Goal: Answer question/provide support

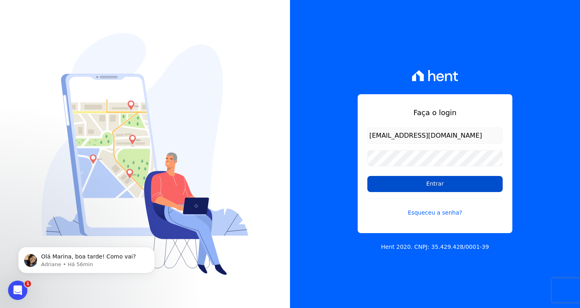
click at [427, 186] on input "Entrar" at bounding box center [434, 184] width 135 height 16
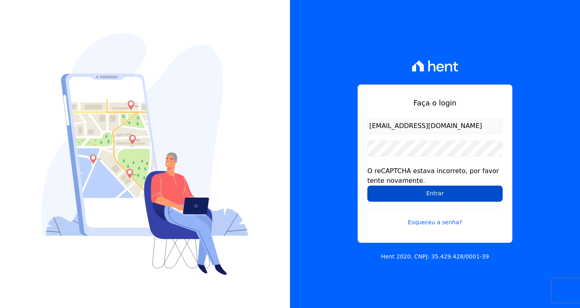
drag, startPoint x: 381, startPoint y: 193, endPoint x: 375, endPoint y: 192, distance: 6.1
click at [381, 193] on input "Entrar" at bounding box center [434, 194] width 135 height 16
drag, startPoint x: 435, startPoint y: 198, endPoint x: 444, endPoint y: 196, distance: 9.2
click at [435, 198] on input "Entrar" at bounding box center [434, 194] width 135 height 16
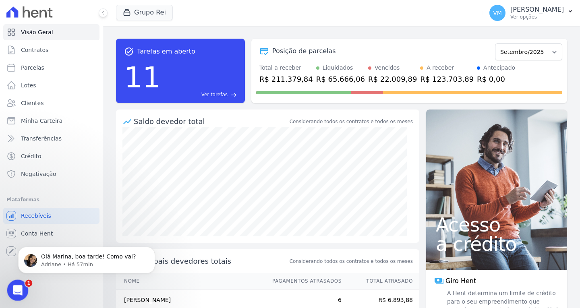
click at [12, 296] on div "Abertura do Messenger da Intercom" at bounding box center [16, 289] width 27 height 27
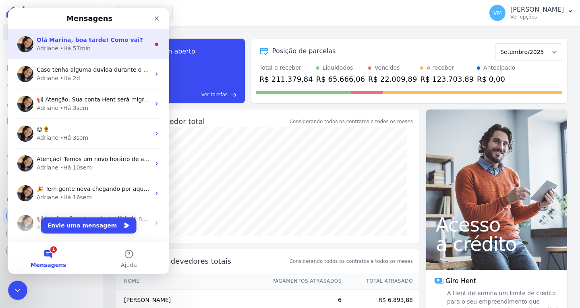
click at [89, 50] on div "Adriane • Há 57min" at bounding box center [94, 48] width 114 height 8
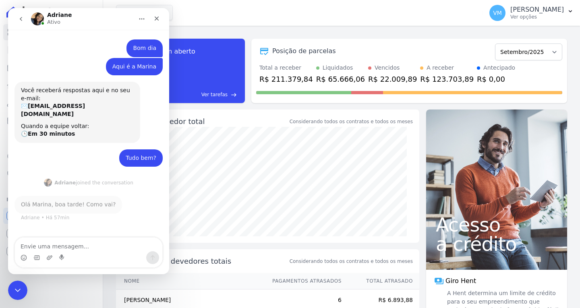
scroll to position [1, 0]
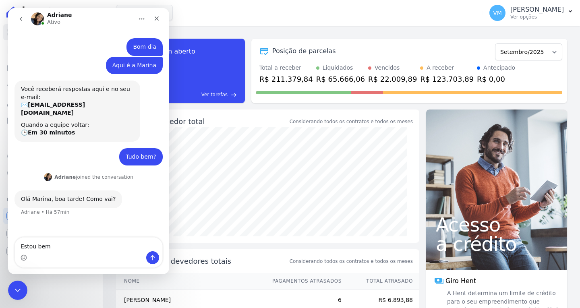
type textarea "Estou bem"
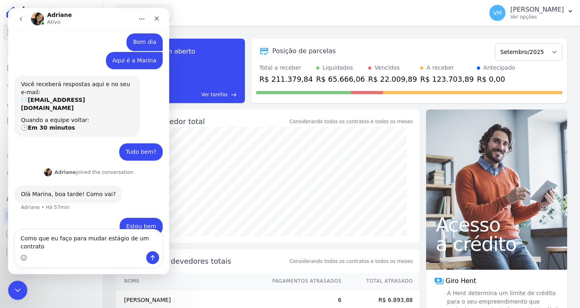
type textarea "Como que eu faço para mudar estágio de um contrato"
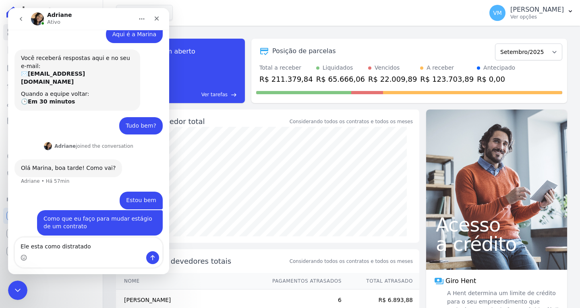
type textarea "Ele esta como distratado"
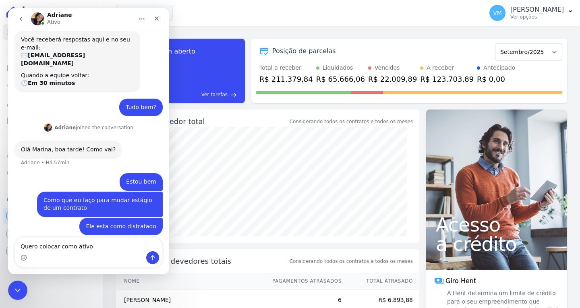
type textarea "Quero colocar como ativo"
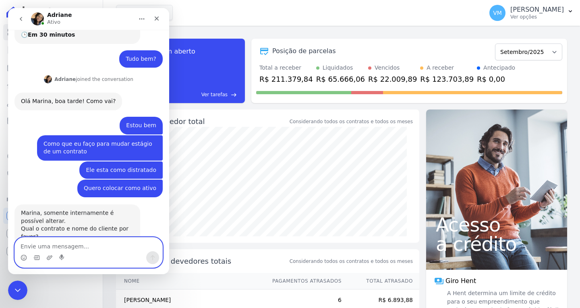
scroll to position [108, 0]
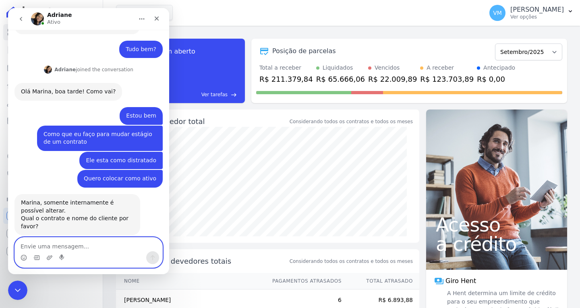
click at [99, 247] on textarea "Envie uma mensagem..." at bounding box center [88, 245] width 147 height 14
click at [84, 244] on textarea "Envie uma mensagem..." at bounding box center [88, 245] width 147 height 14
click at [221, 18] on div "Grupo Rei Você possui apenas um empreendimento Aplicar" at bounding box center [298, 13] width 364 height 27
click at [155, 16] on icon "Fechar" at bounding box center [156, 18] width 6 height 6
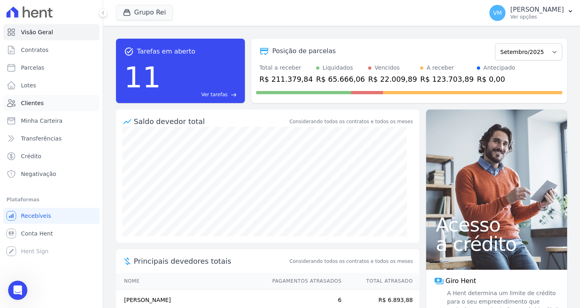
drag, startPoint x: 46, startPoint y: 105, endPoint x: 116, endPoint y: 116, distance: 71.4
click at [46, 106] on link "Clientes" at bounding box center [51, 103] width 96 height 16
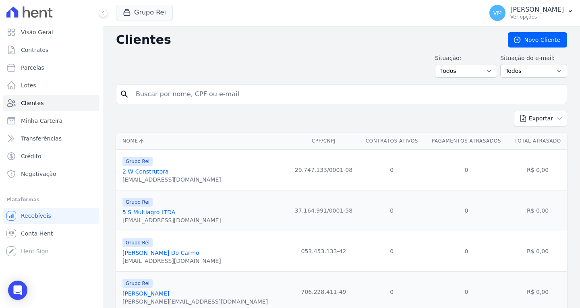
click at [206, 95] on input "search" at bounding box center [347, 94] width 433 height 16
paste input "03705806300"
type input "03705806300"
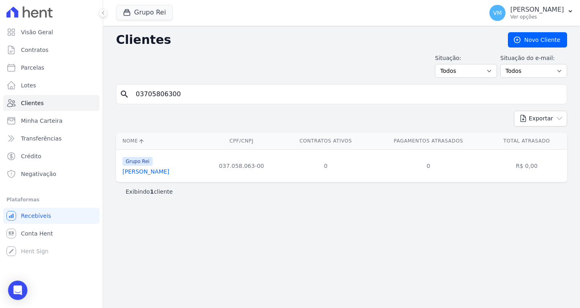
click at [159, 175] on link "Adriano De Carvalho Freire" at bounding box center [145, 171] width 47 height 6
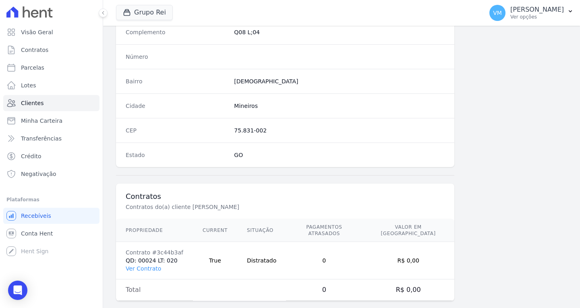
scroll to position [445, 0]
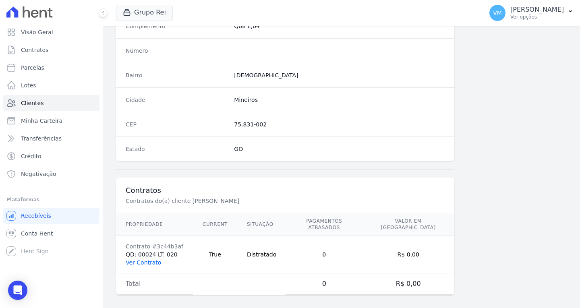
click at [148, 259] on link "Ver Contrato" at bounding box center [143, 262] width 35 height 6
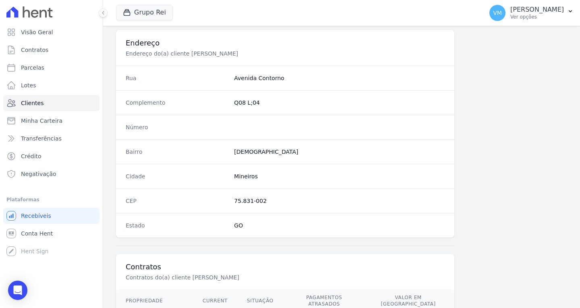
scroll to position [445, 0]
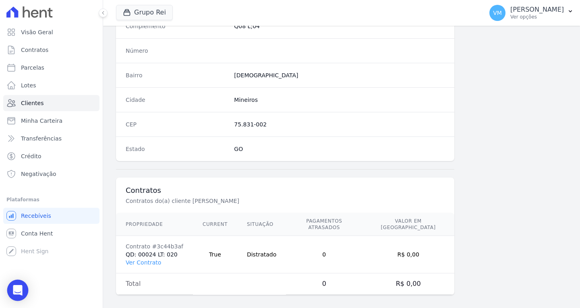
click at [17, 290] on icon "Open Intercom Messenger" at bounding box center [17, 290] width 9 height 10
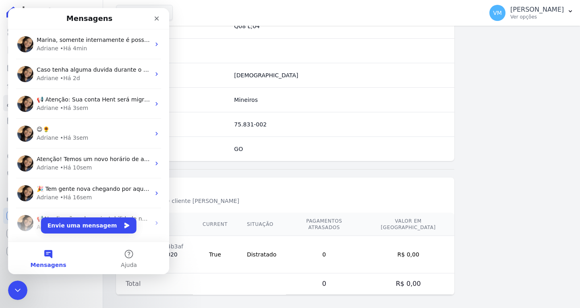
scroll to position [0, 0]
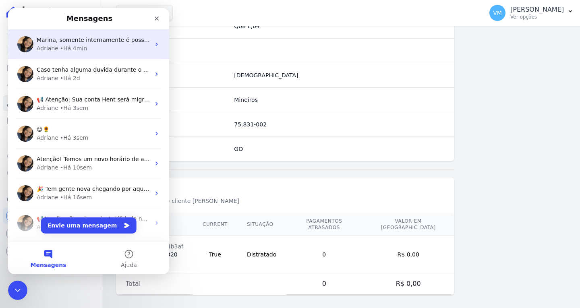
click at [87, 51] on div "Adriane • Há 4min" at bounding box center [94, 48] width 114 height 8
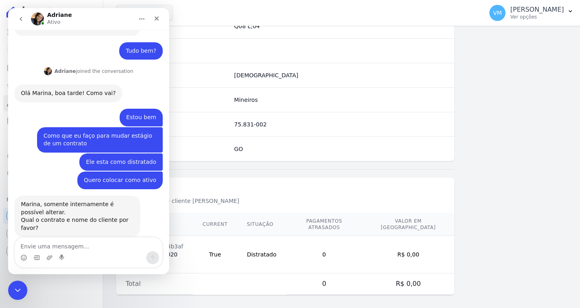
scroll to position [108, 0]
click at [76, 246] on textarea "Envie uma mensagem..." at bounding box center [88, 245] width 147 height 14
type textarea "C"
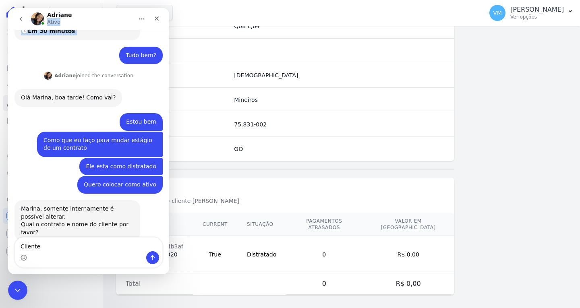
drag, startPoint x: 114, startPoint y: 16, endPoint x: 114, endPoint y: 55, distance: 38.7
click at [114, 55] on div "Adriane Ativo Bom dia Vyviane • Há 1h Aqui é a Marina Vyviane • Há 1h Você rece…" at bounding box center [88, 141] width 161 height 266
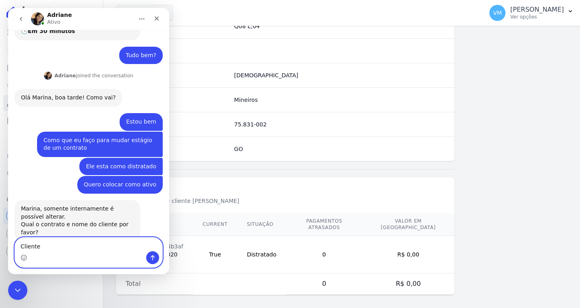
click at [71, 247] on textarea "Cliente" at bounding box center [88, 245] width 147 height 14
click at [79, 244] on textarea "Cliente QD." at bounding box center [88, 245] width 147 height 14
click at [39, 245] on textarea "Cliente QD. 24 LT. 20" at bounding box center [88, 245] width 147 height 14
click at [39, 246] on textarea "Cliente QD. 24 LT. 20" at bounding box center [88, 245] width 147 height 14
paste textarea "ADRIANO DE CARVALHO FREIRE"
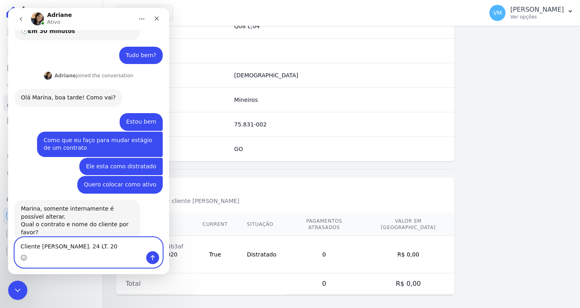
type textarea "Cliente ADRIANO DE CARVALHO FREIRE QD. 24 LT. 20"
click at [150, 259] on icon "Enviar uma mensagem" at bounding box center [152, 258] width 6 height 6
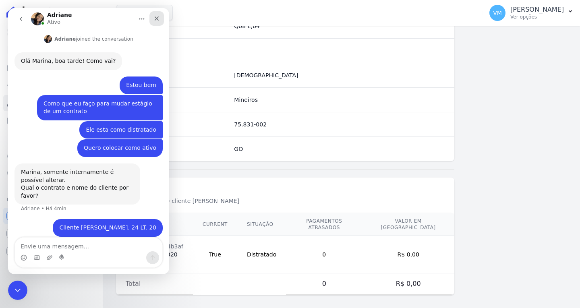
click at [151, 21] on div "Fechar" at bounding box center [156, 18] width 14 height 14
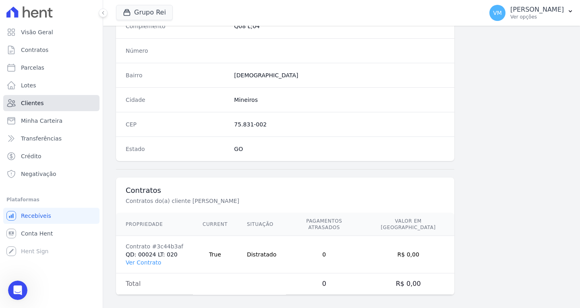
drag, startPoint x: 42, startPoint y: 106, endPoint x: 62, endPoint y: 111, distance: 21.1
click at [42, 106] on link "Clientes" at bounding box center [51, 103] width 96 height 16
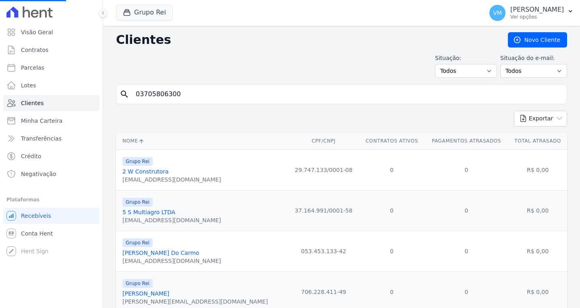
click at [192, 99] on input "03705806300" at bounding box center [347, 94] width 433 height 16
click at [242, 95] on input "search" at bounding box center [347, 94] width 433 height 16
paste input "04809358000110"
type input "04809358000110"
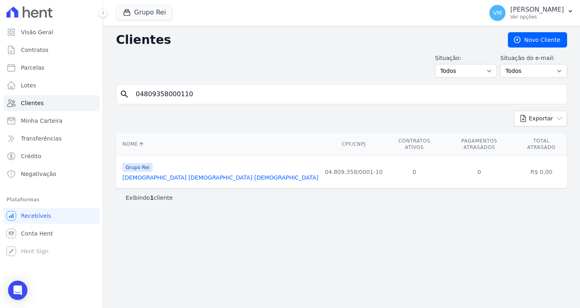
click at [166, 174] on link "Igreja Evangelica Assembleia De Deus" at bounding box center [220, 177] width 196 height 6
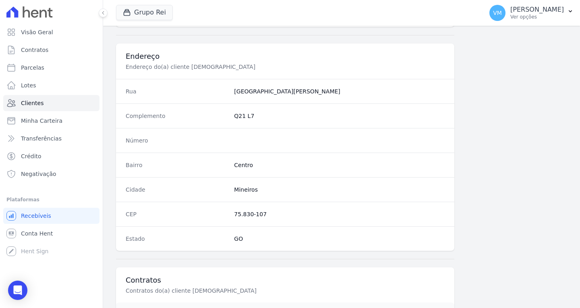
scroll to position [482, 0]
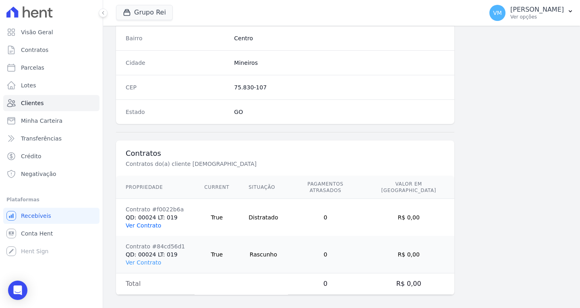
click at [146, 222] on link "Ver Contrato" at bounding box center [143, 225] width 35 height 6
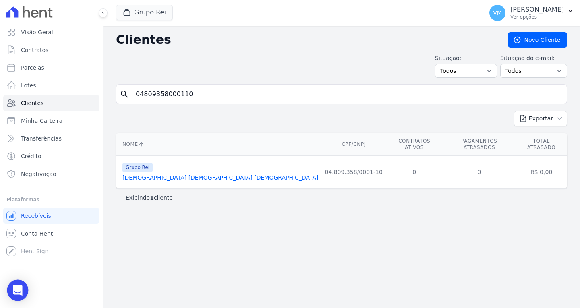
click at [18, 292] on icon "Open Intercom Messenger" at bounding box center [17, 290] width 9 height 10
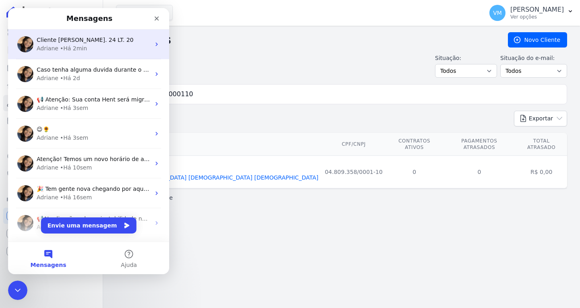
click at [99, 46] on div "Adriane • Há 2min" at bounding box center [94, 48] width 114 height 8
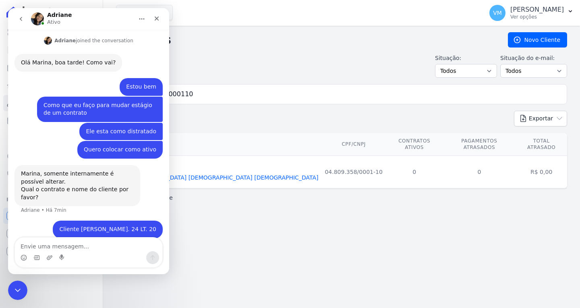
scroll to position [139, 0]
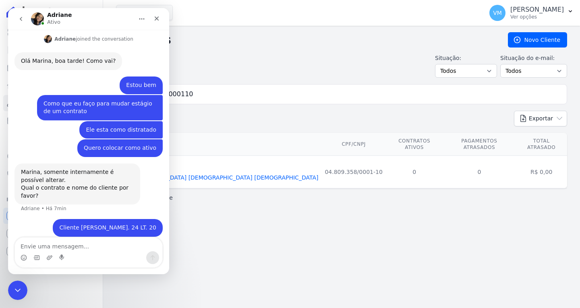
click at [80, 248] on textarea "Envie uma mensagem..." at bounding box center [88, 245] width 147 height 14
type textarea "c"
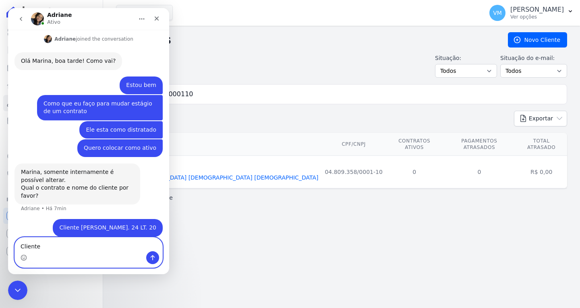
click at [61, 248] on textarea "Cliente" at bounding box center [88, 245] width 147 height 14
paste textarea "IGREJA EVANGELICA ASSEMBLEIA DE DEUS"
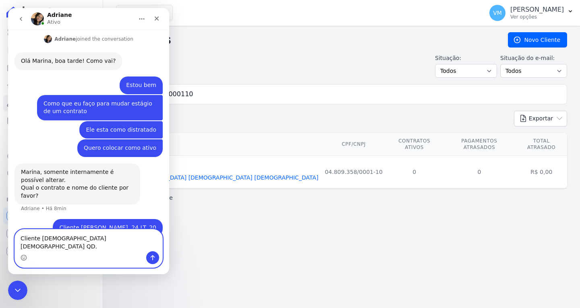
click at [157, 248] on textarea "Cliente IGREJA EVANGELICA ASSEMBLEIA DE DEUS QD." at bounding box center [88, 241] width 147 height 22
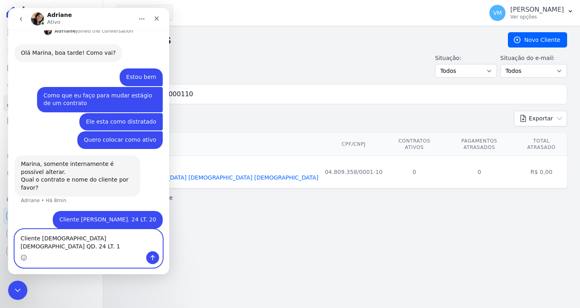
type textarea "Cliente IGREJA EVANGELICA ASSEMBLEIA DE DEUS QD. 24 LT. 19"
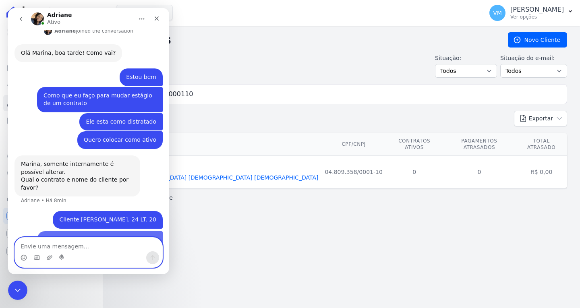
scroll to position [166, 0]
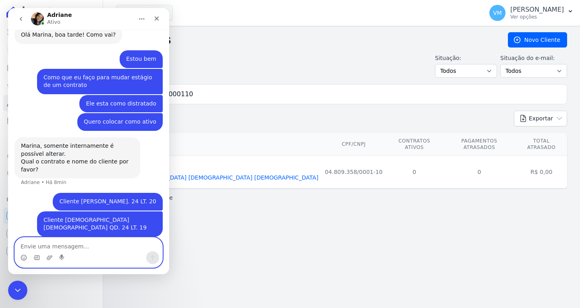
click at [52, 245] on textarea "Envie uma mensagem..." at bounding box center [88, 245] width 147 height 14
type textarea "e"
type textarea "Esses dois por favor"
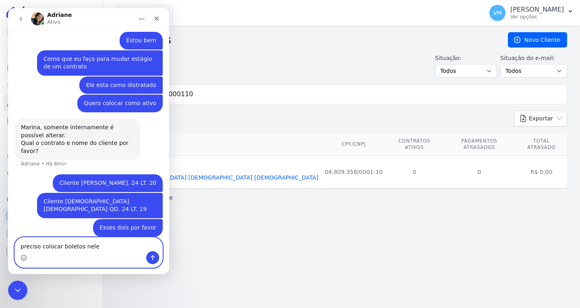
type textarea "preciso colocar boletos nele"
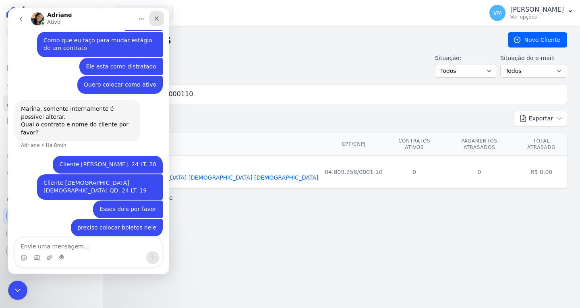
click at [152, 19] on div "Fechar" at bounding box center [156, 18] width 14 height 14
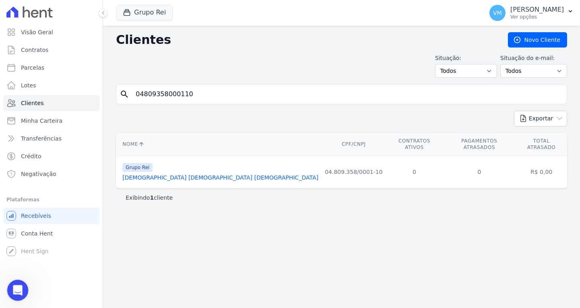
drag, startPoint x: 12, startPoint y: 290, endPoint x: 21, endPoint y: 282, distance: 11.7
click at [12, 290] on icon "Abertura do Messenger da Intercom" at bounding box center [16, 289] width 13 height 13
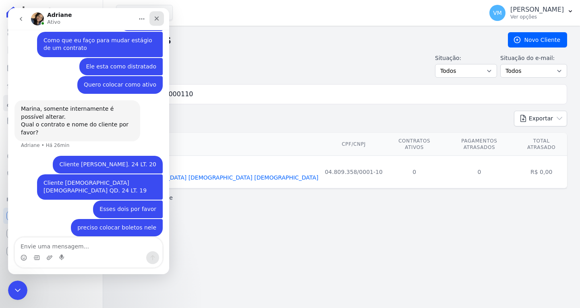
click at [158, 21] on icon "Fechar" at bounding box center [156, 18] width 6 height 6
